Goal: Communication & Community: Answer question/provide support

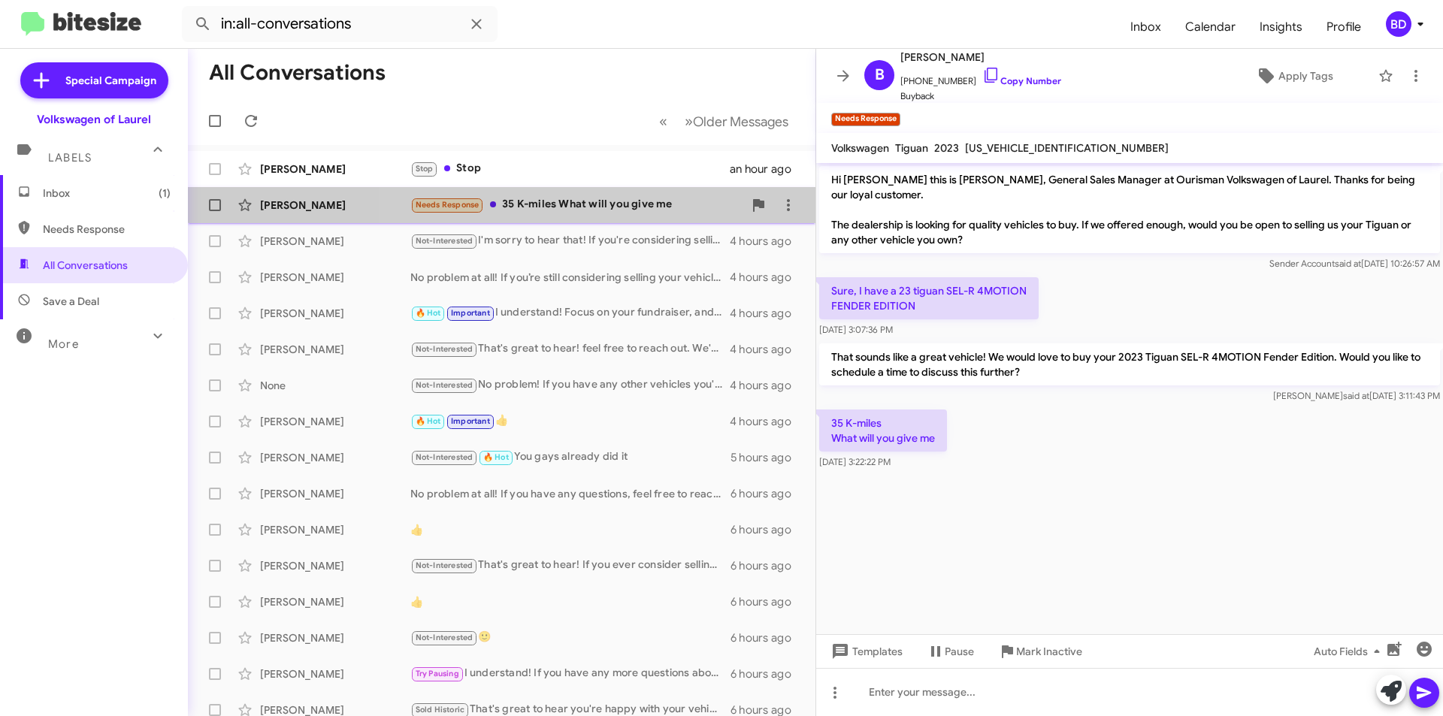
click at [621, 198] on div "Needs Response 35 K-miles What will you give me" at bounding box center [576, 204] width 333 height 17
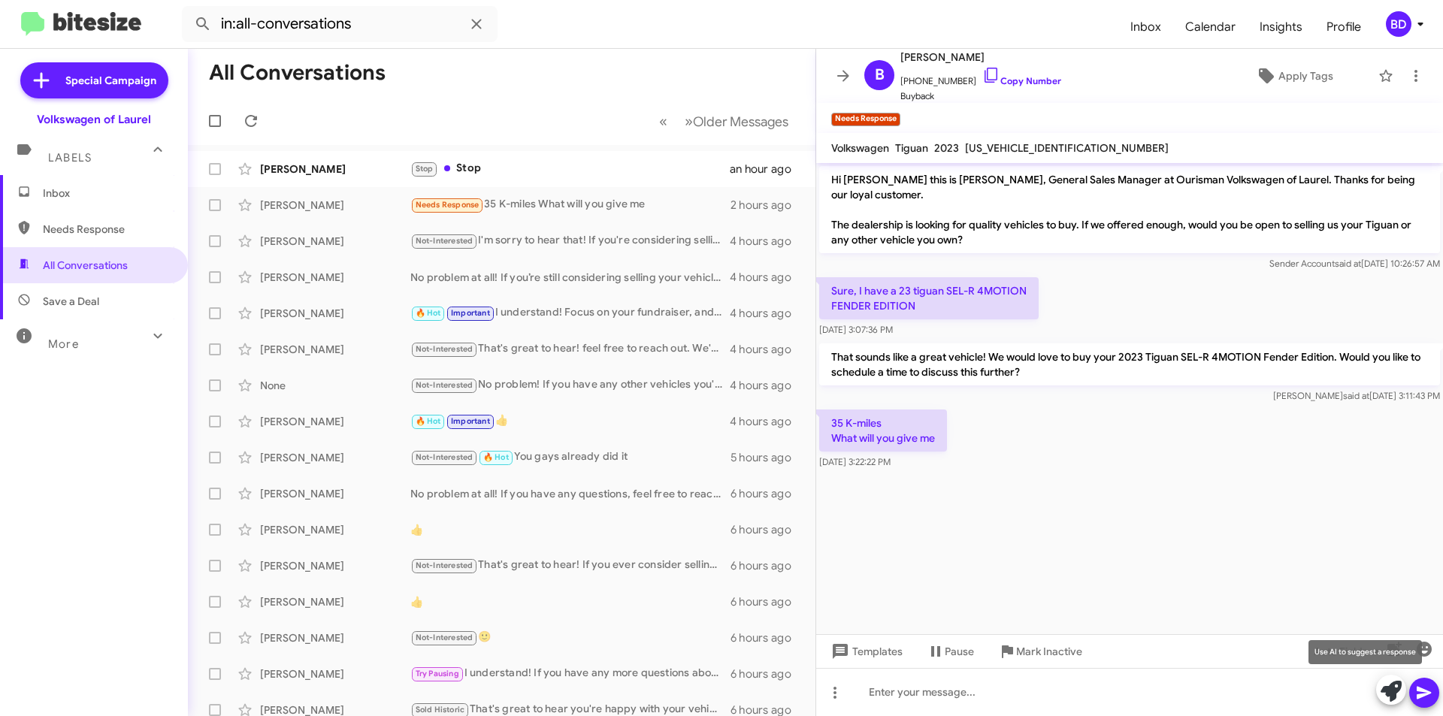
click at [1392, 688] on icon at bounding box center [1390, 691] width 21 height 21
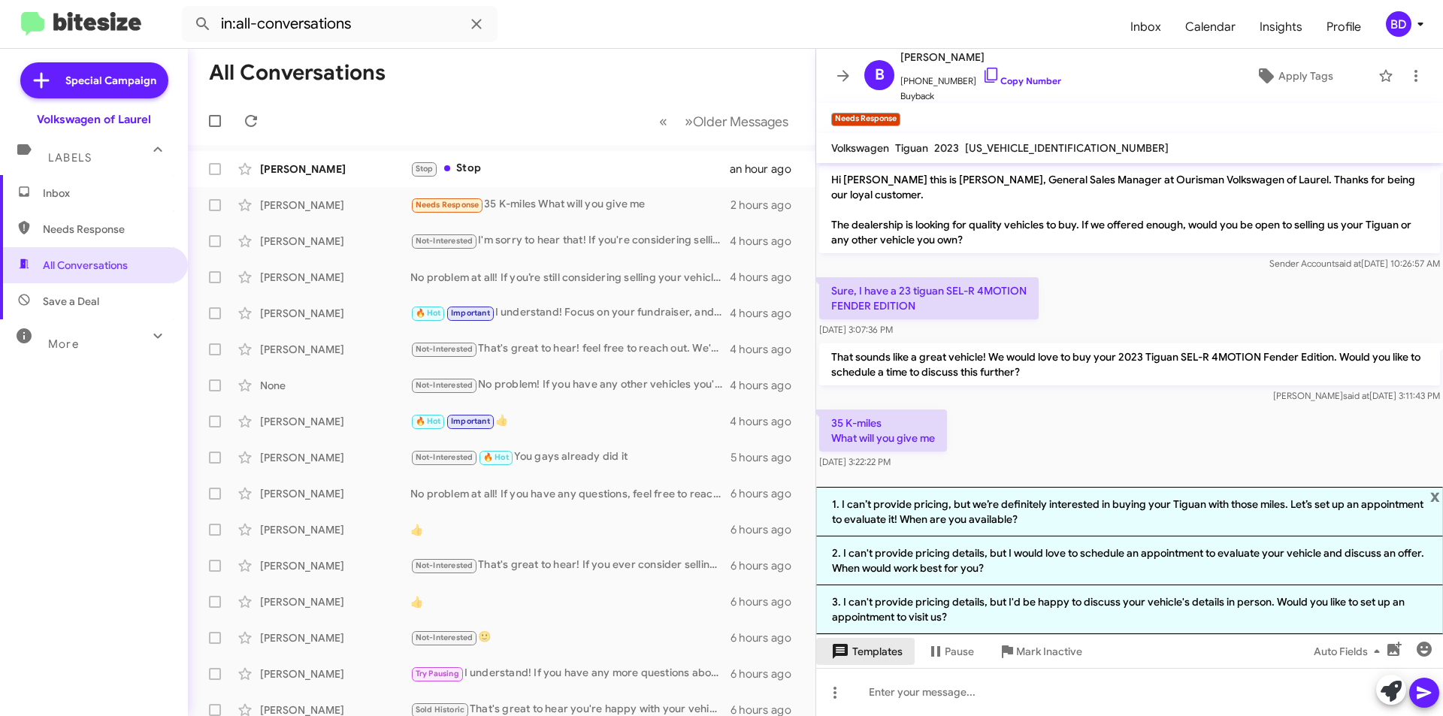
click at [892, 651] on span "Templates" at bounding box center [865, 651] width 74 height 27
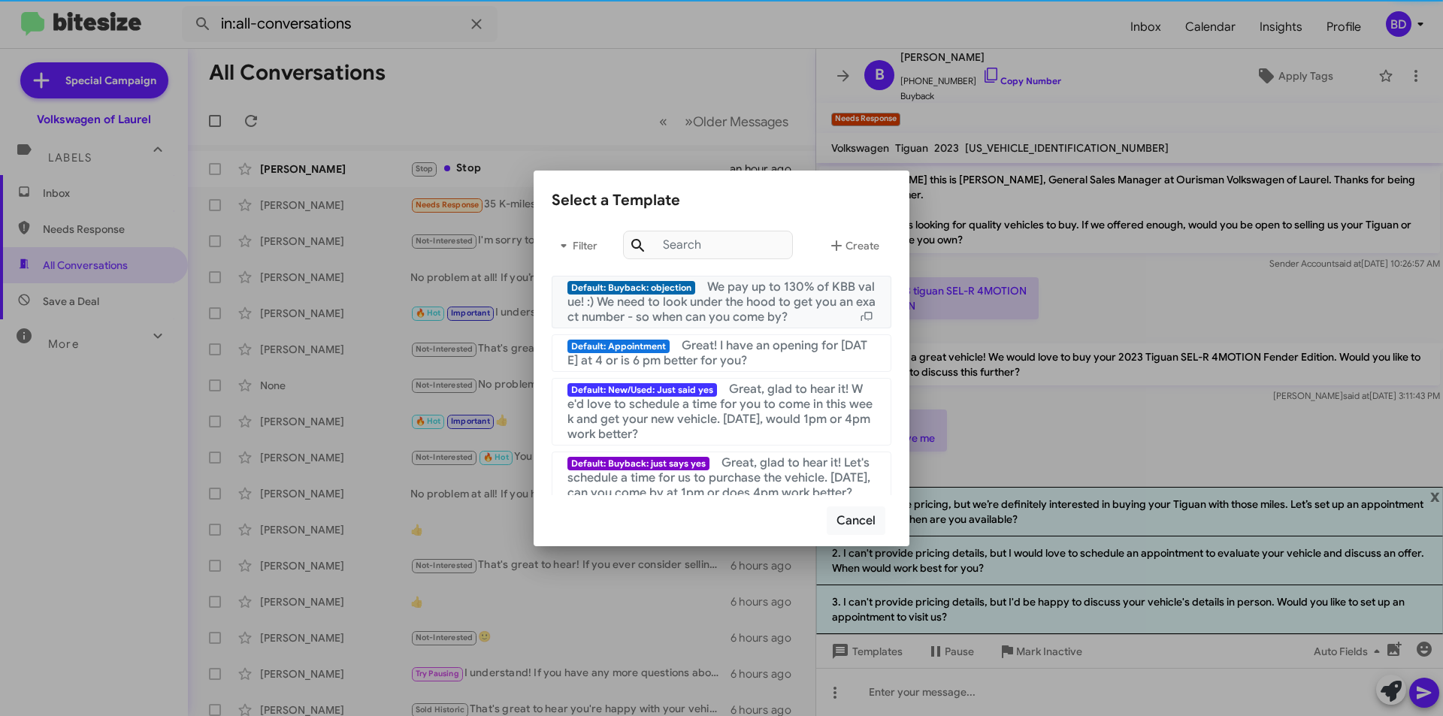
click at [748, 313] on span "We pay up to 130% of KBB value! :) We need to look under the hood to get you an…" at bounding box center [721, 302] width 308 height 45
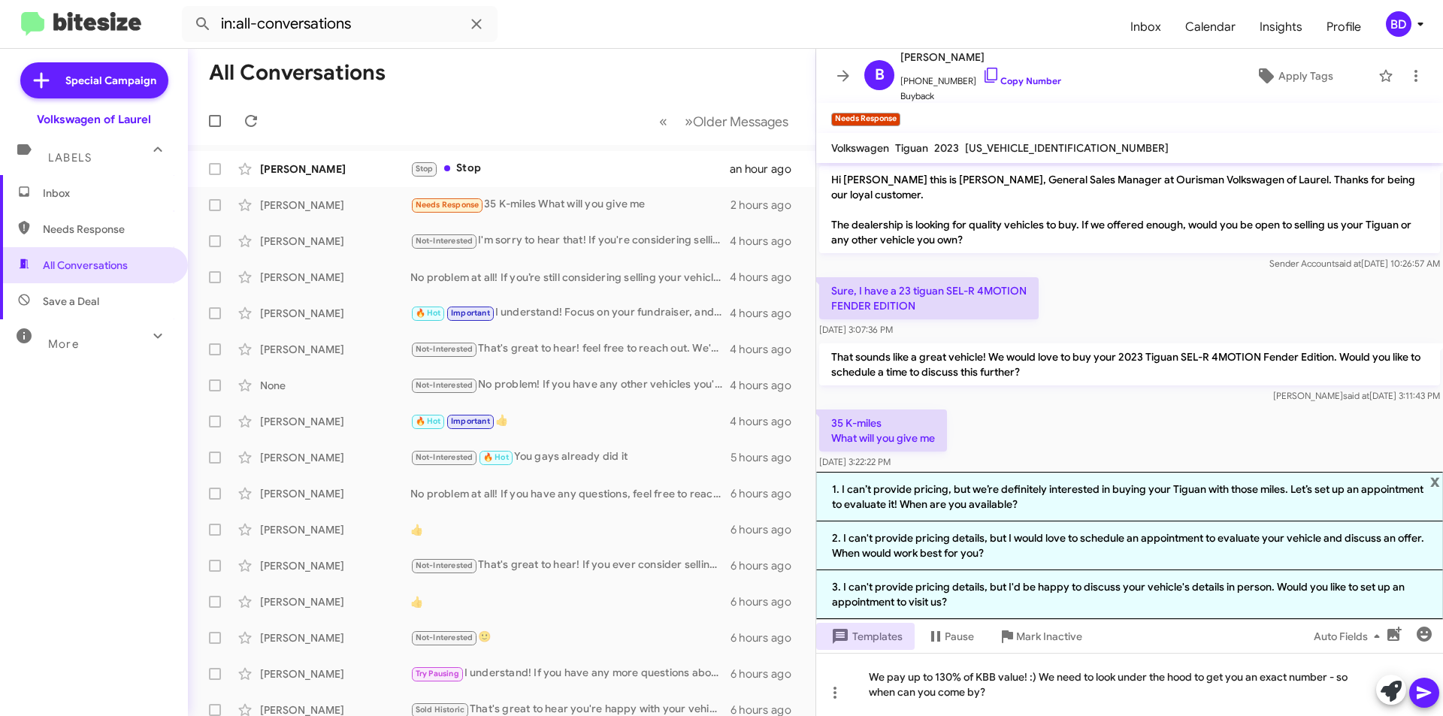
click at [1424, 695] on icon at bounding box center [1424, 693] width 14 height 13
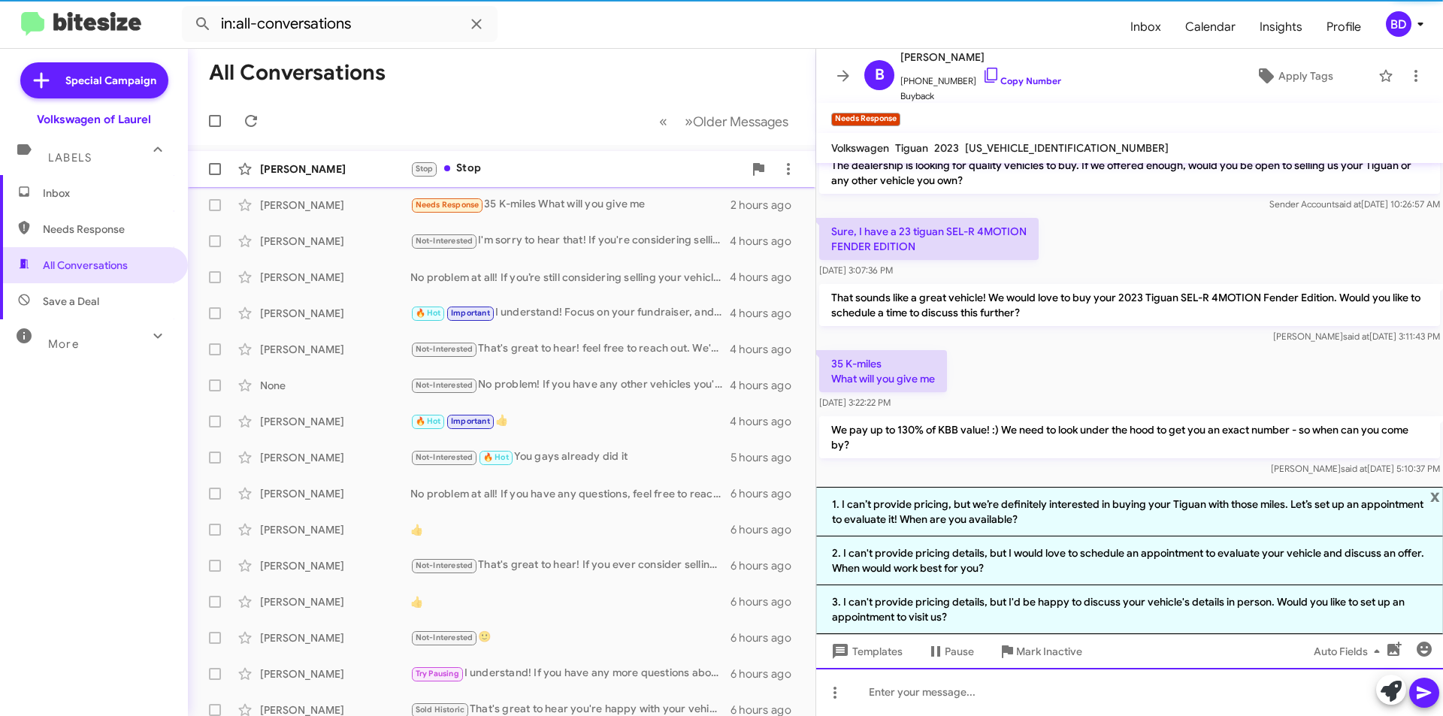
scroll to position [71, 0]
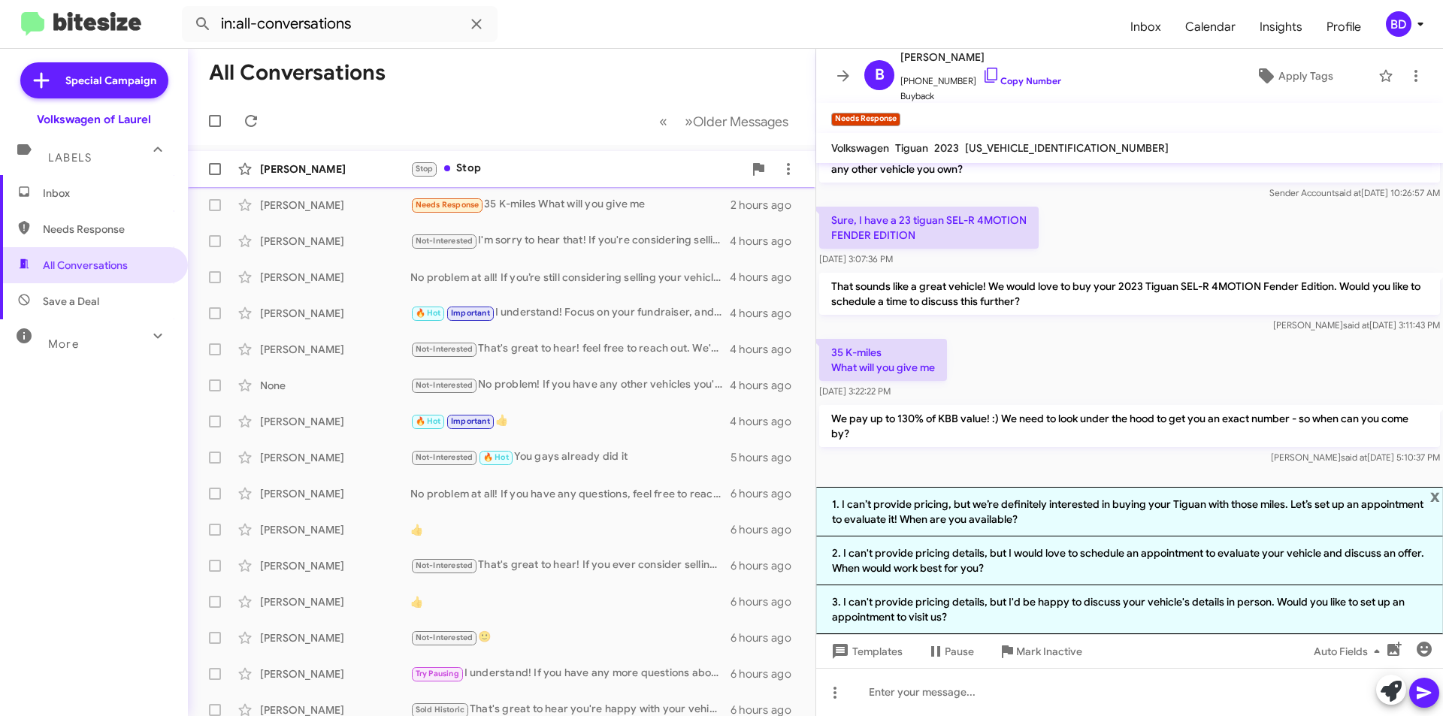
click at [507, 173] on div "Stop Stop" at bounding box center [576, 168] width 333 height 17
